Goal: Information Seeking & Learning: Learn about a topic

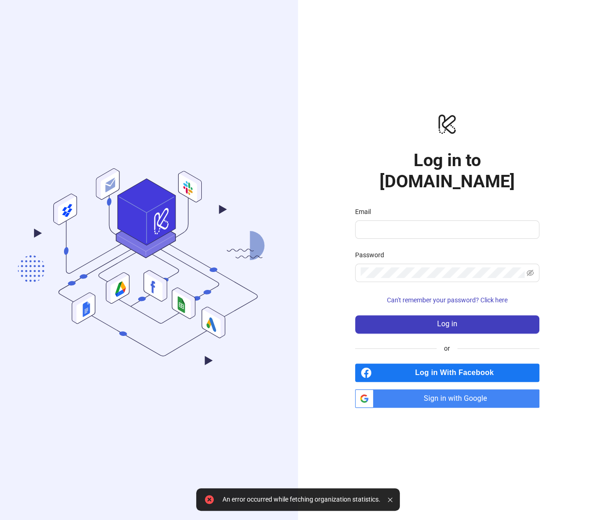
click at [425, 364] on span "Log in With Facebook" at bounding box center [457, 373] width 164 height 18
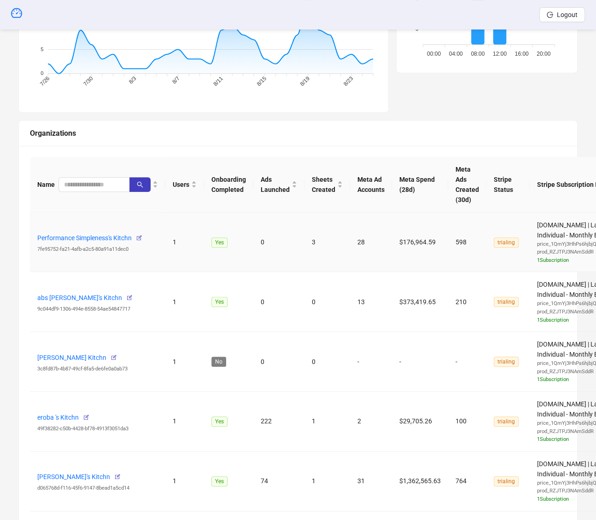
scroll to position [256, 0]
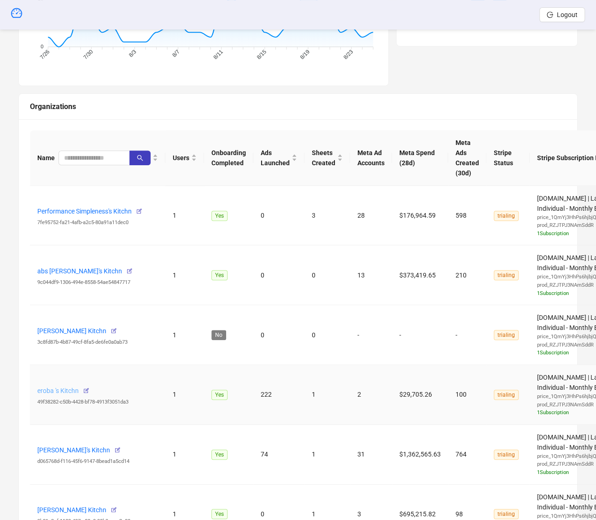
click at [54, 388] on link "eroba 's Kitchn" at bounding box center [57, 390] width 41 height 7
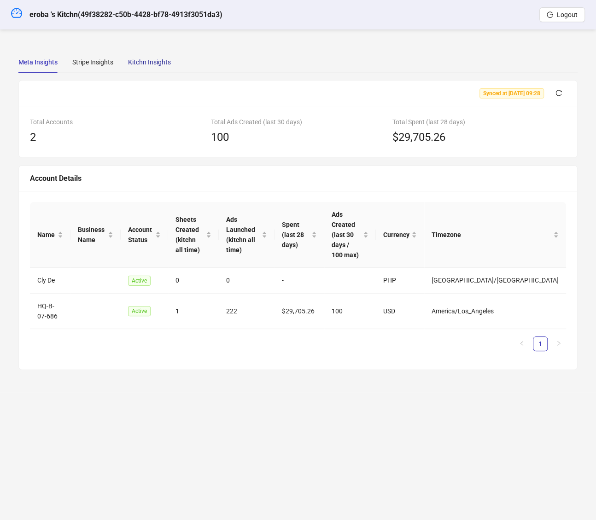
click at [161, 60] on div "Kitchn Insights" at bounding box center [149, 62] width 43 height 10
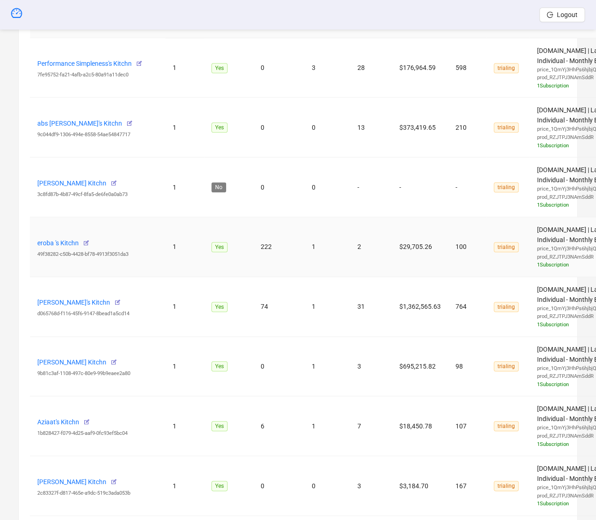
scroll to position [412, 0]
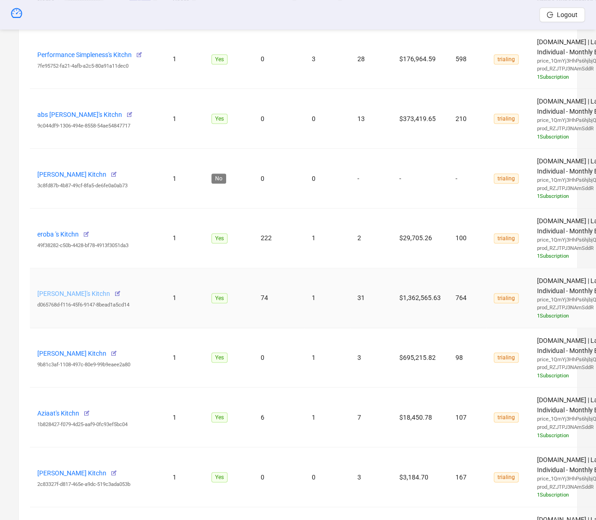
click at [57, 291] on link "Penny's Kitchn" at bounding box center [73, 293] width 73 height 7
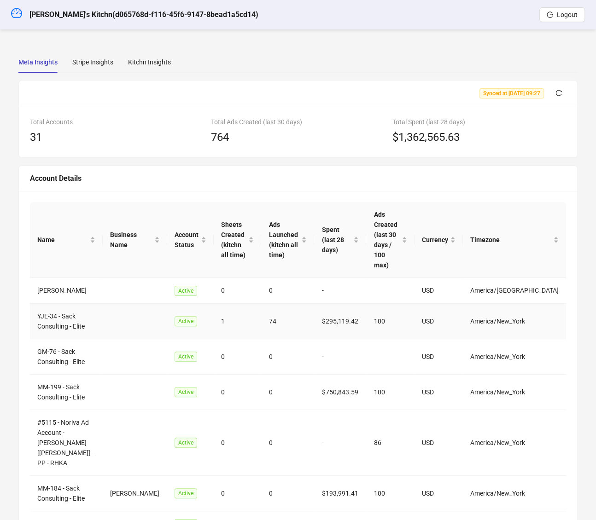
click at [145, 44] on div "Meta Insights Stripe Insights Kitchn Insights Synced at 2025-08-25 09:27 Total …" at bounding box center [297, 387] width 581 height 695
click at [145, 59] on div "Kitchn Insights" at bounding box center [149, 62] width 43 height 10
